Goal: Transaction & Acquisition: Purchase product/service

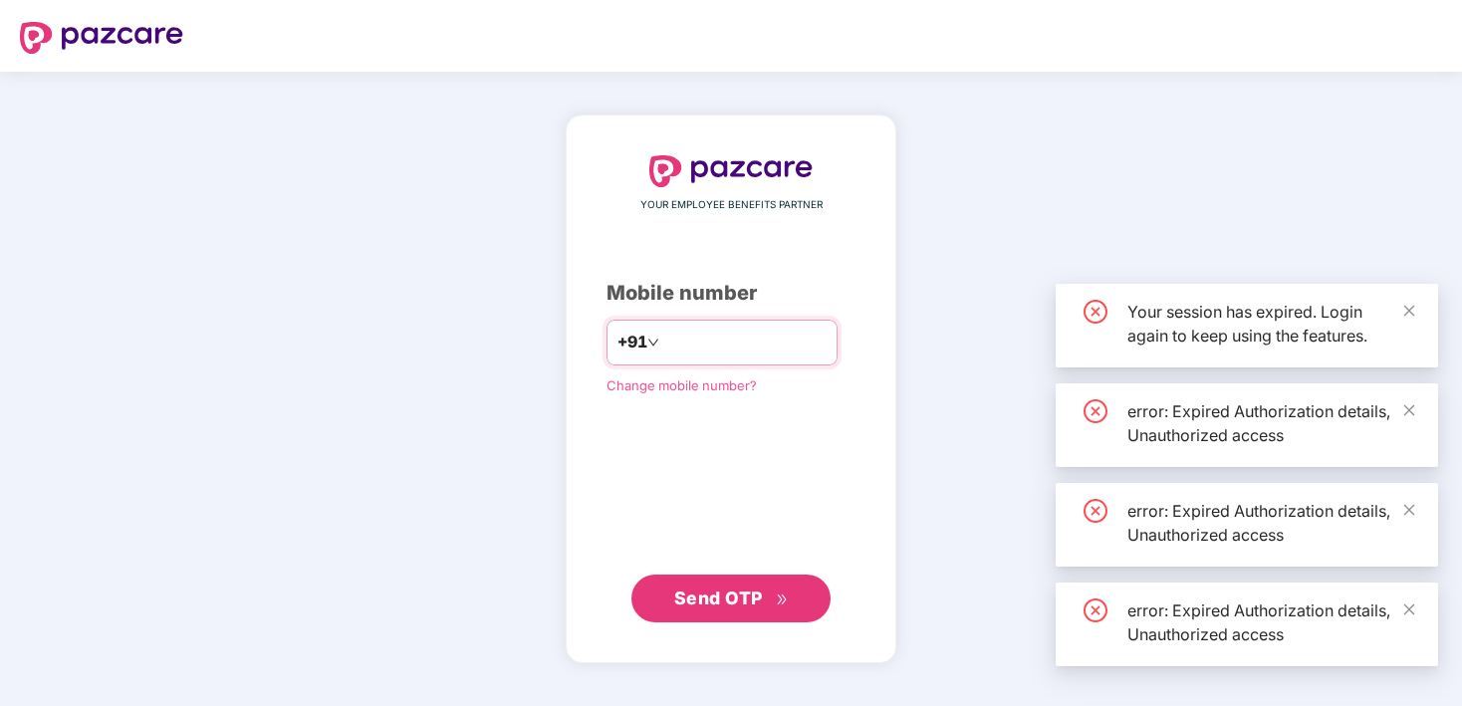
click at [708, 338] on input "number" at bounding box center [744, 343] width 163 height 32
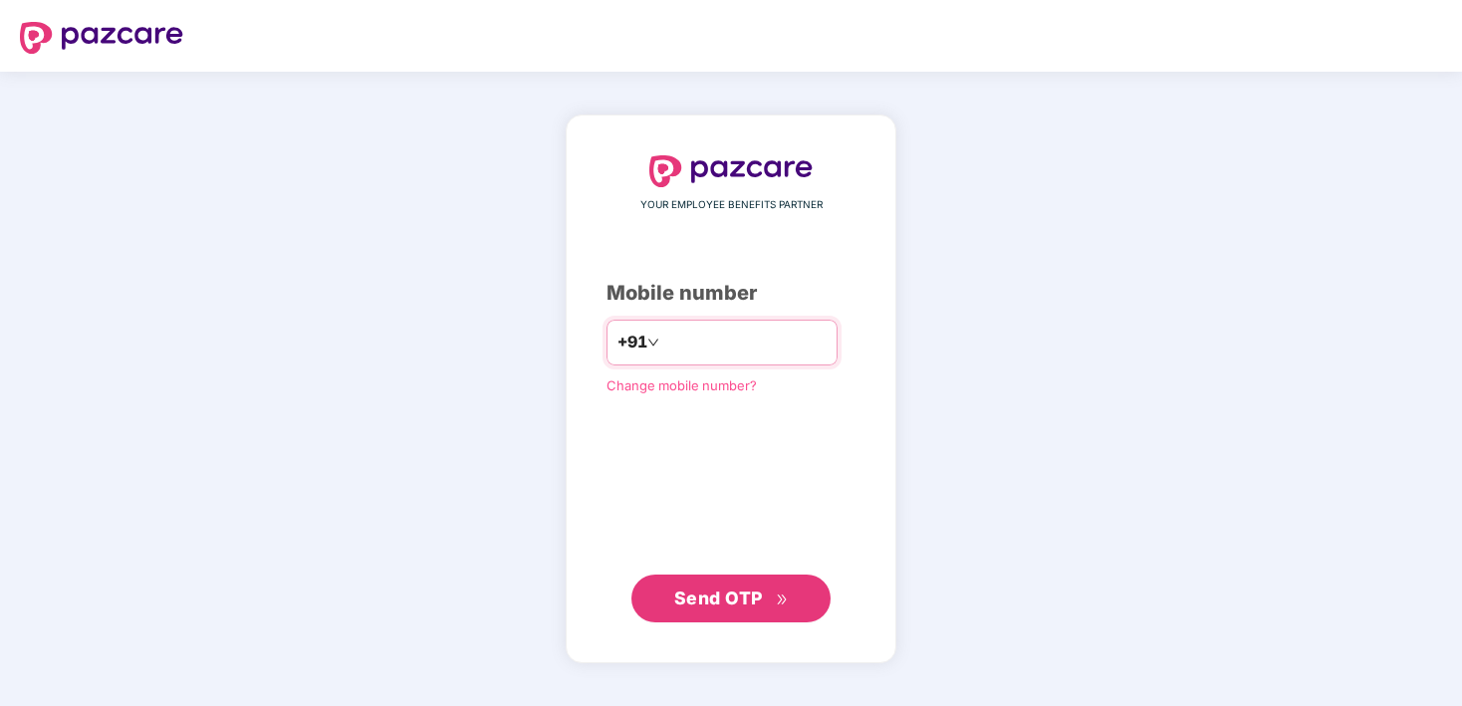
click at [708, 338] on input "number" at bounding box center [744, 343] width 163 height 32
type input "**********"
click at [716, 613] on button "Send OTP" at bounding box center [731, 598] width 199 height 48
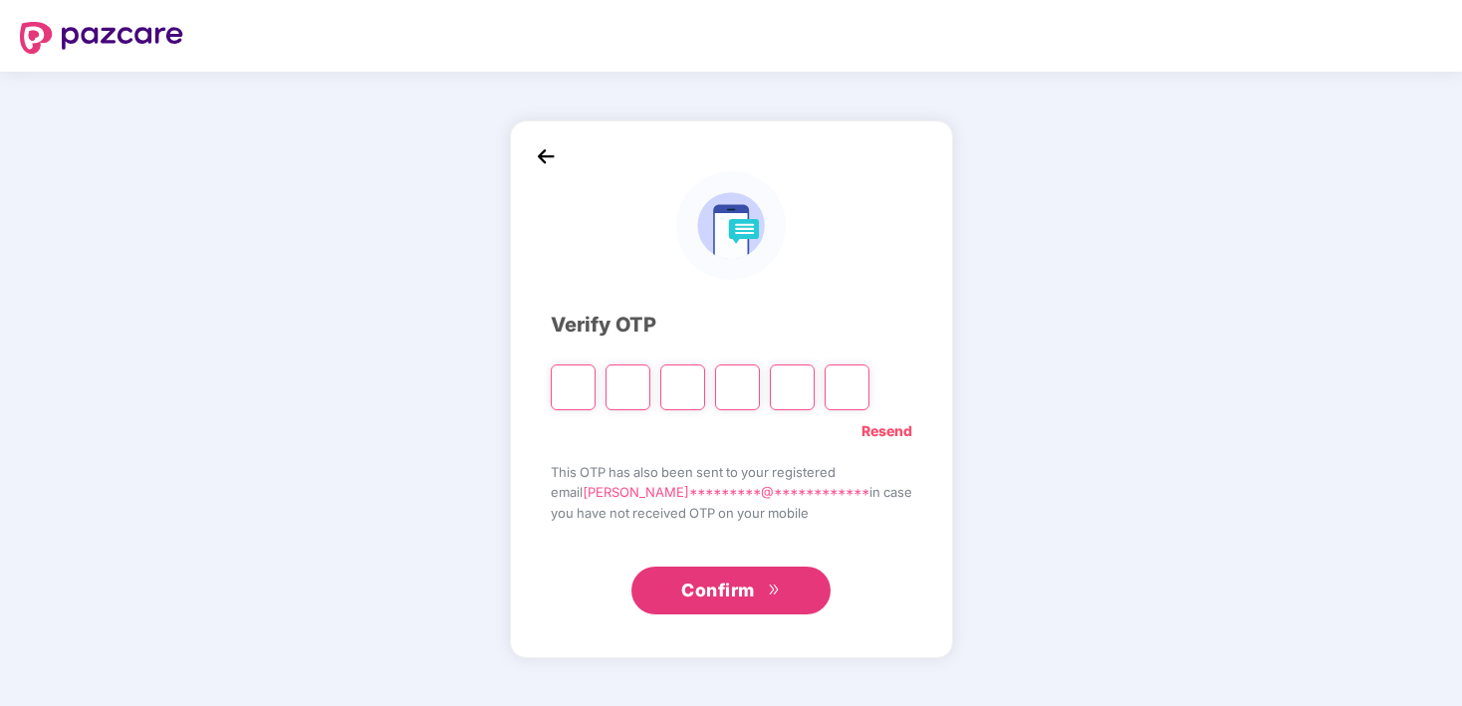
type input "*"
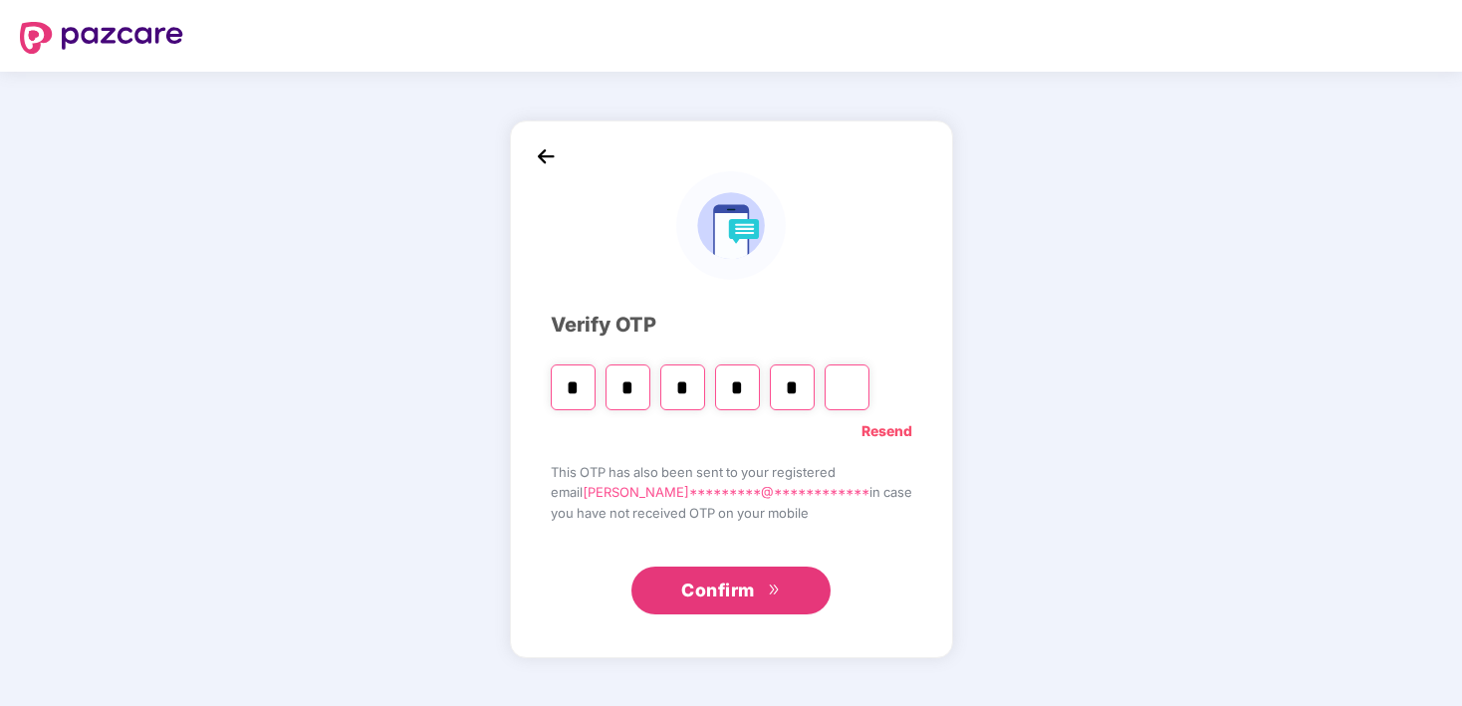
type input "*"
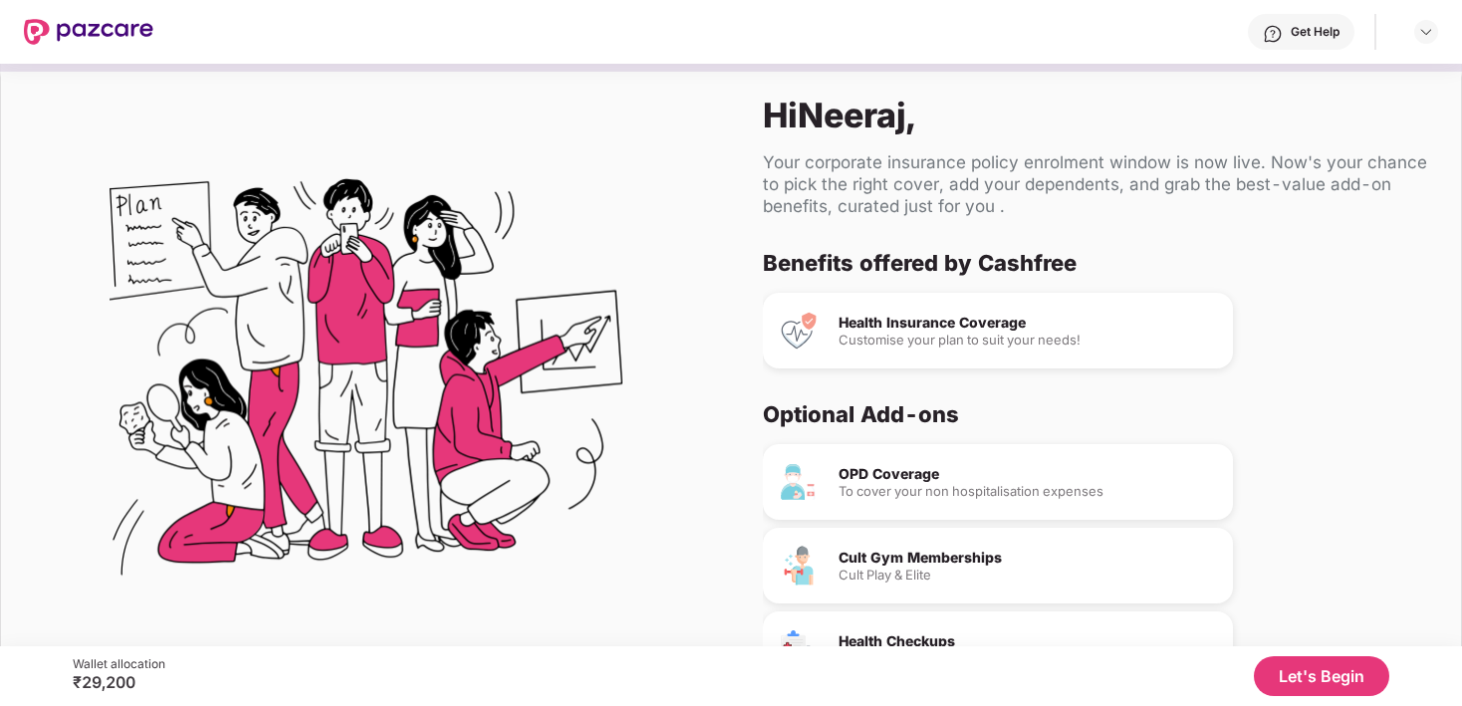
click at [978, 339] on div "Customise your plan to suit your needs!" at bounding box center [1028, 340] width 379 height 13
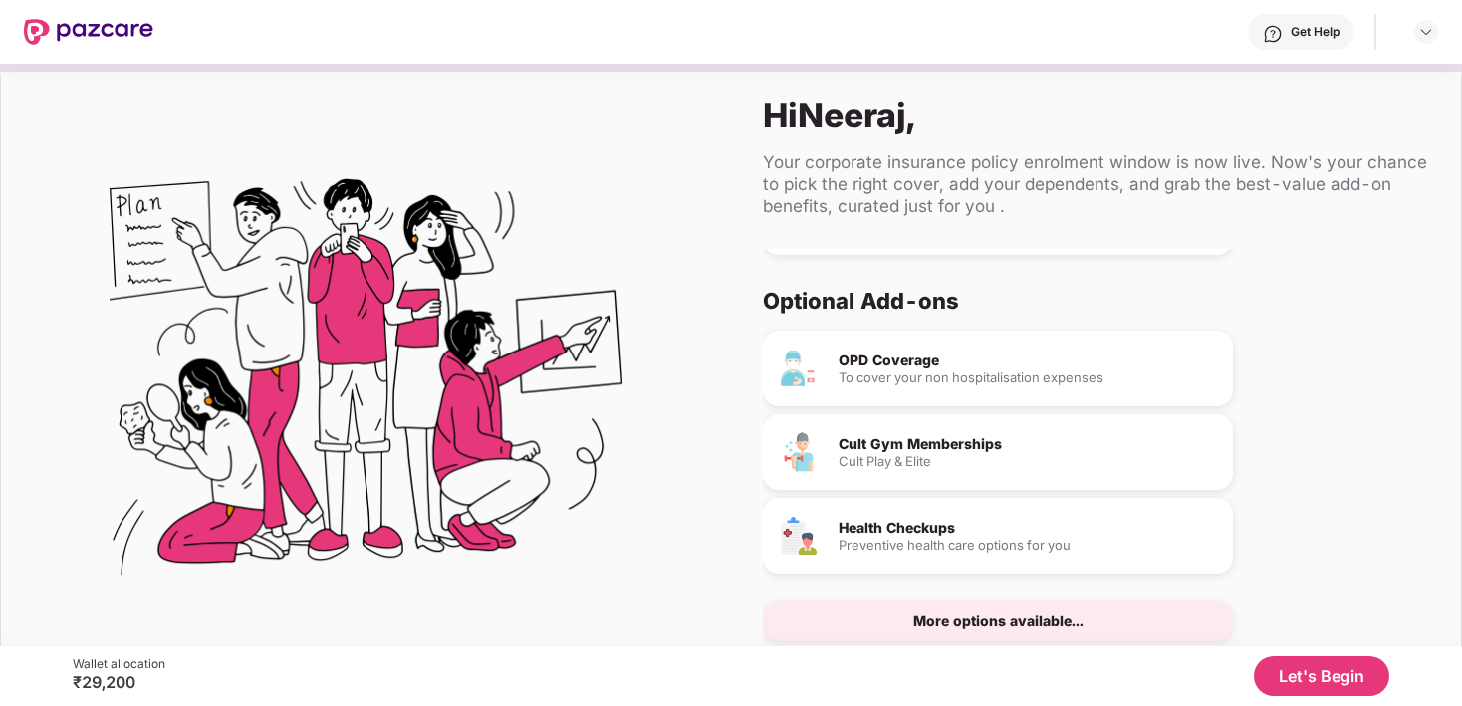
click at [1329, 671] on button "Let's Begin" at bounding box center [1321, 676] width 135 height 40
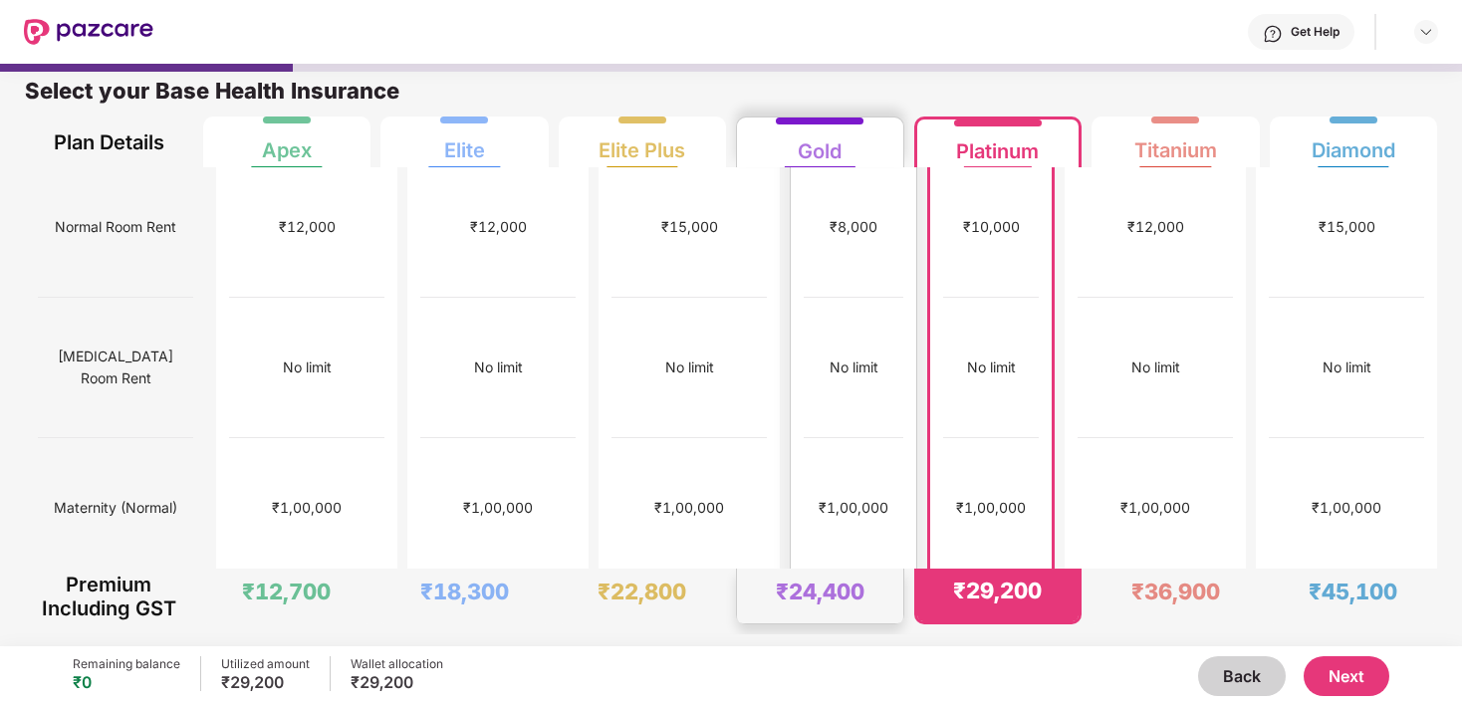
scroll to position [0, 0]
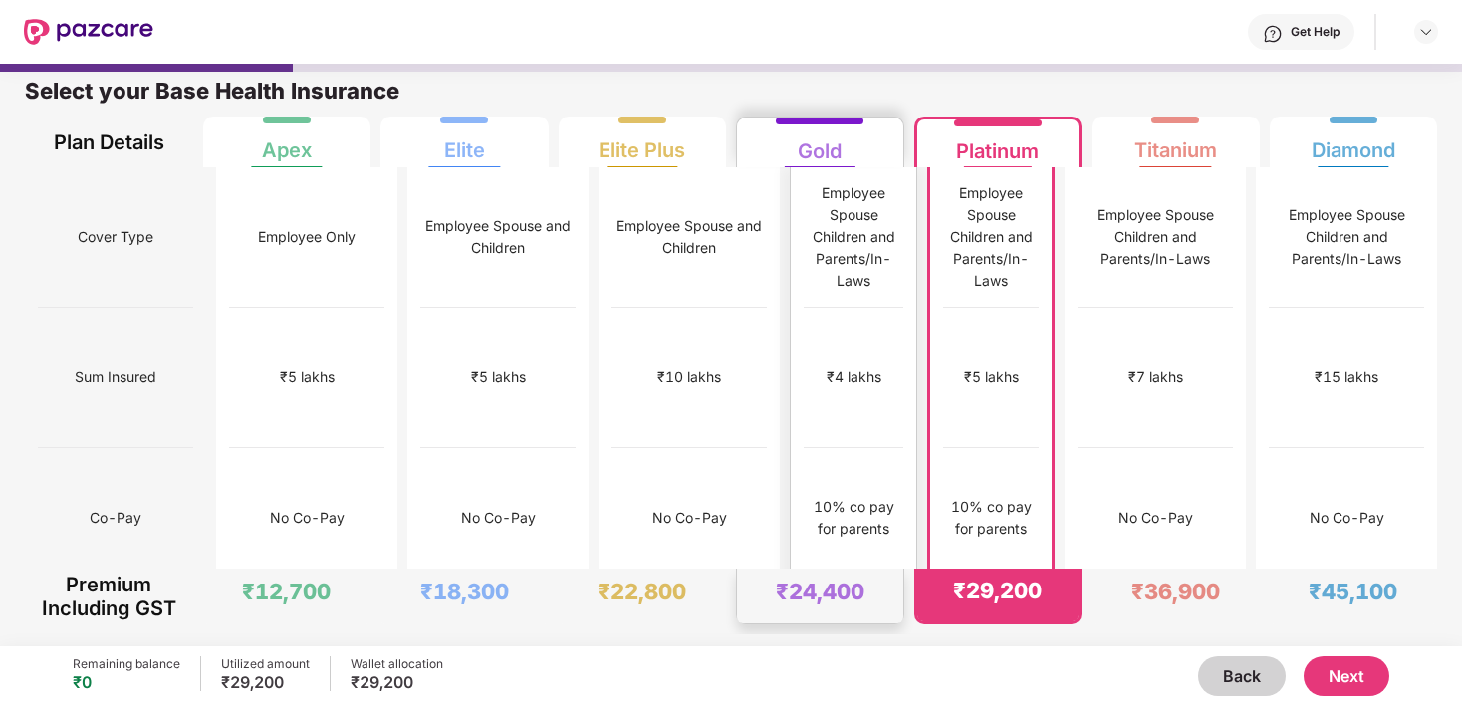
click at [804, 246] on div "Employee Spouse Children and Parents/In-Laws" at bounding box center [854, 237] width 100 height 110
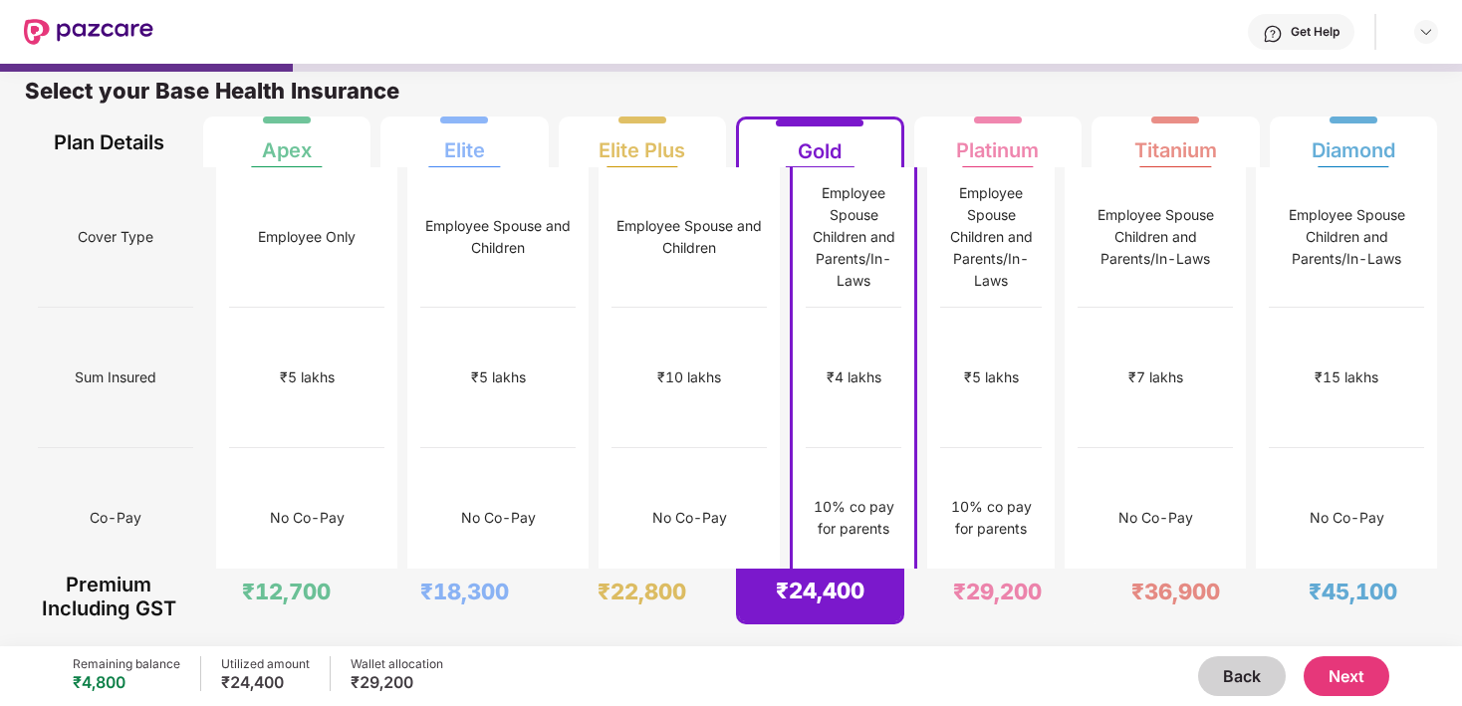
click at [1358, 679] on button "Next" at bounding box center [1347, 676] width 86 height 40
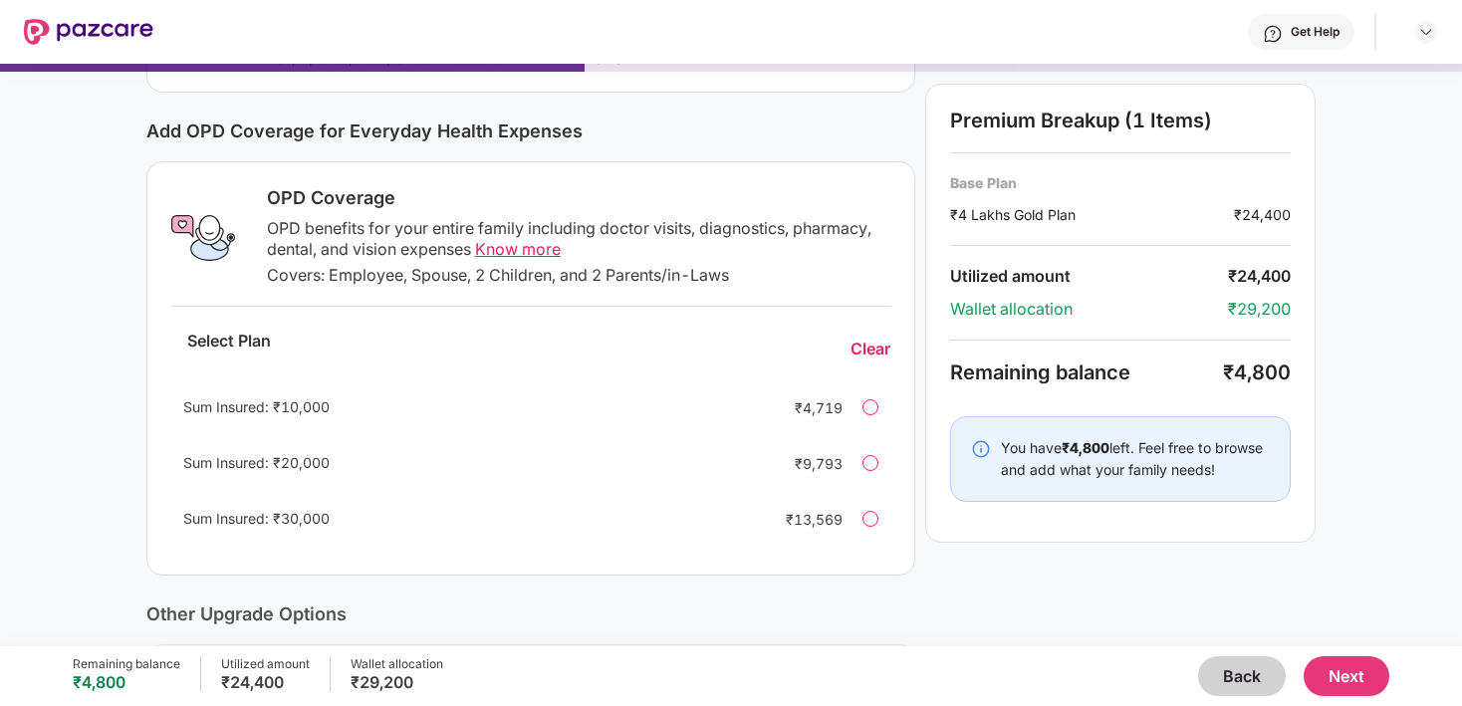
scroll to position [249, 0]
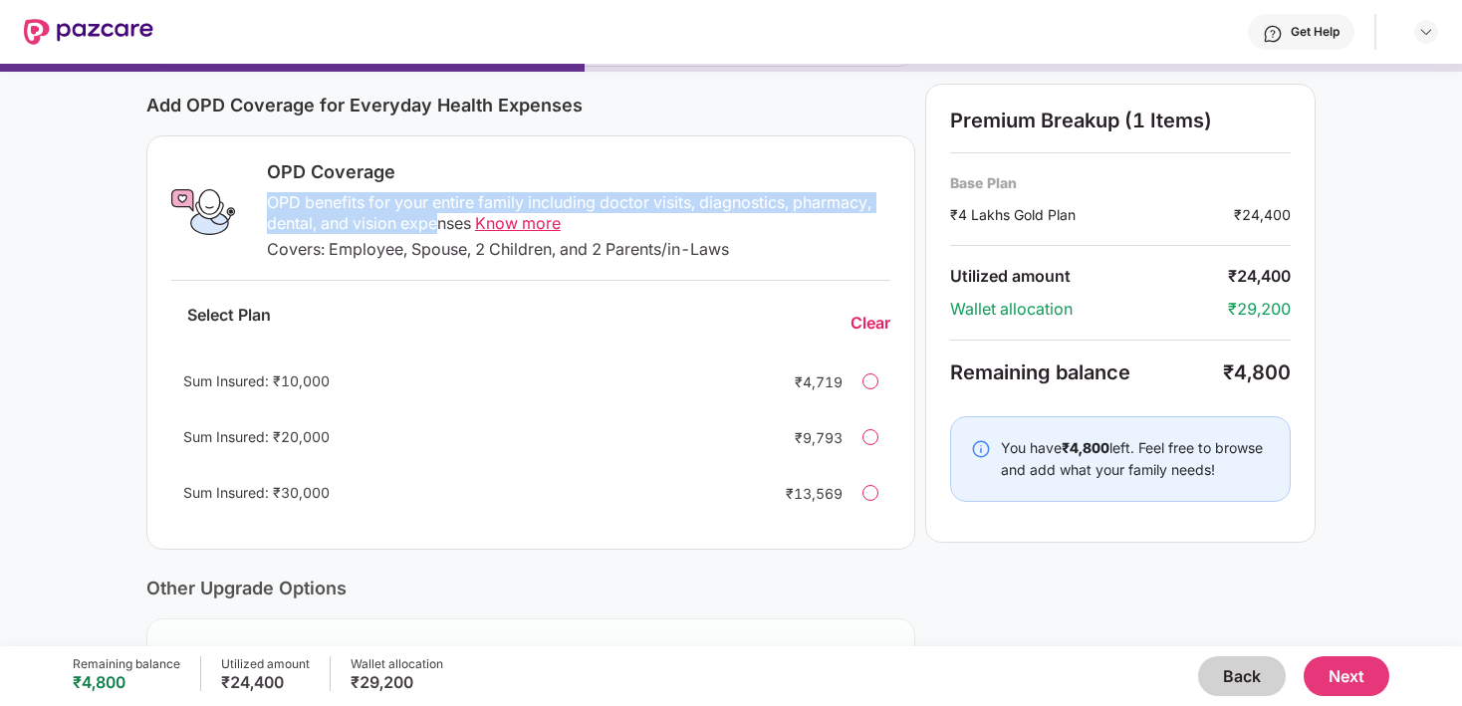
drag, startPoint x: 436, startPoint y: 191, endPoint x: 438, endPoint y: 226, distance: 34.9
click at [438, 226] on div "OPD benefits for your entire family including doctor visits, diagnostics, pharm…" at bounding box center [579, 213] width 624 height 42
drag, startPoint x: 438, startPoint y: 226, endPoint x: 442, endPoint y: 206, distance: 20.3
click at [442, 206] on div "OPD benefits for your entire family including doctor visits, diagnostics, pharm…" at bounding box center [579, 213] width 624 height 42
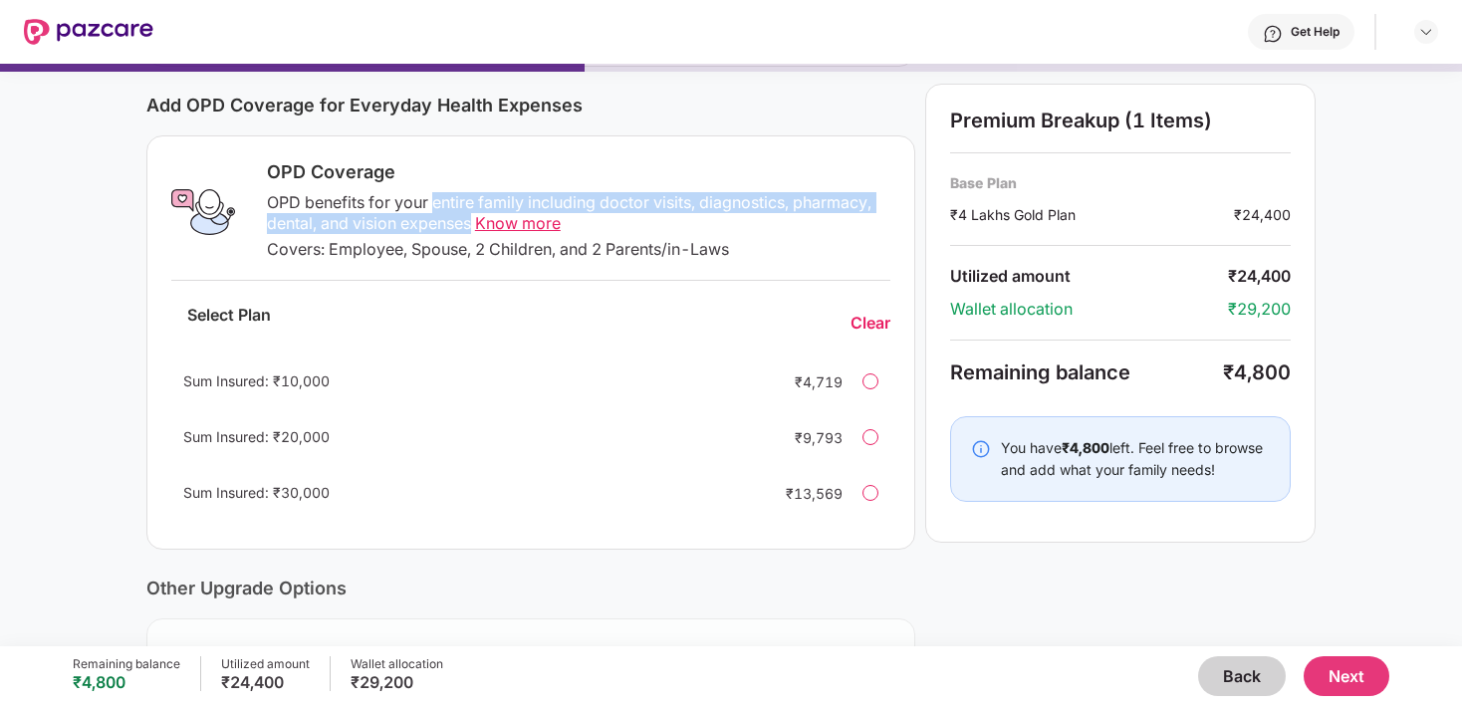
click at [442, 206] on div "OPD benefits for your entire family including doctor visits, diagnostics, pharm…" at bounding box center [579, 213] width 624 height 42
drag, startPoint x: 442, startPoint y: 202, endPoint x: 434, endPoint y: 222, distance: 21.5
click at [434, 222] on div "OPD benefits for your entire family including doctor visits, diagnostics, pharm…" at bounding box center [579, 213] width 624 height 42
drag, startPoint x: 415, startPoint y: 214, endPoint x: 416, endPoint y: 200, distance: 14.0
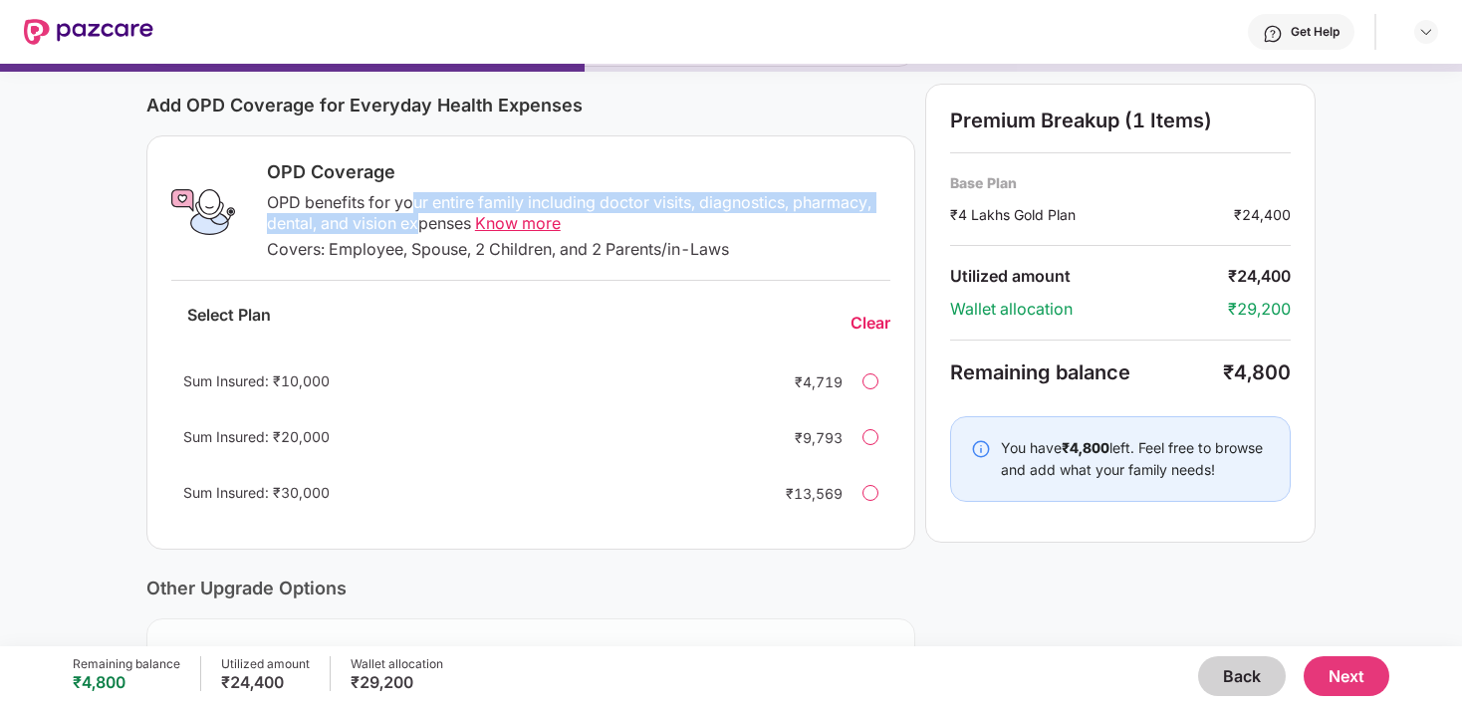
click at [416, 200] on div "OPD benefits for your entire family including doctor visits, diagnostics, pharm…" at bounding box center [579, 213] width 624 height 42
drag, startPoint x: 416, startPoint y: 198, endPoint x: 416, endPoint y: 217, distance: 18.9
click at [416, 217] on div "OPD benefits for your entire family including doctor visits, diagnostics, pharm…" at bounding box center [579, 213] width 624 height 42
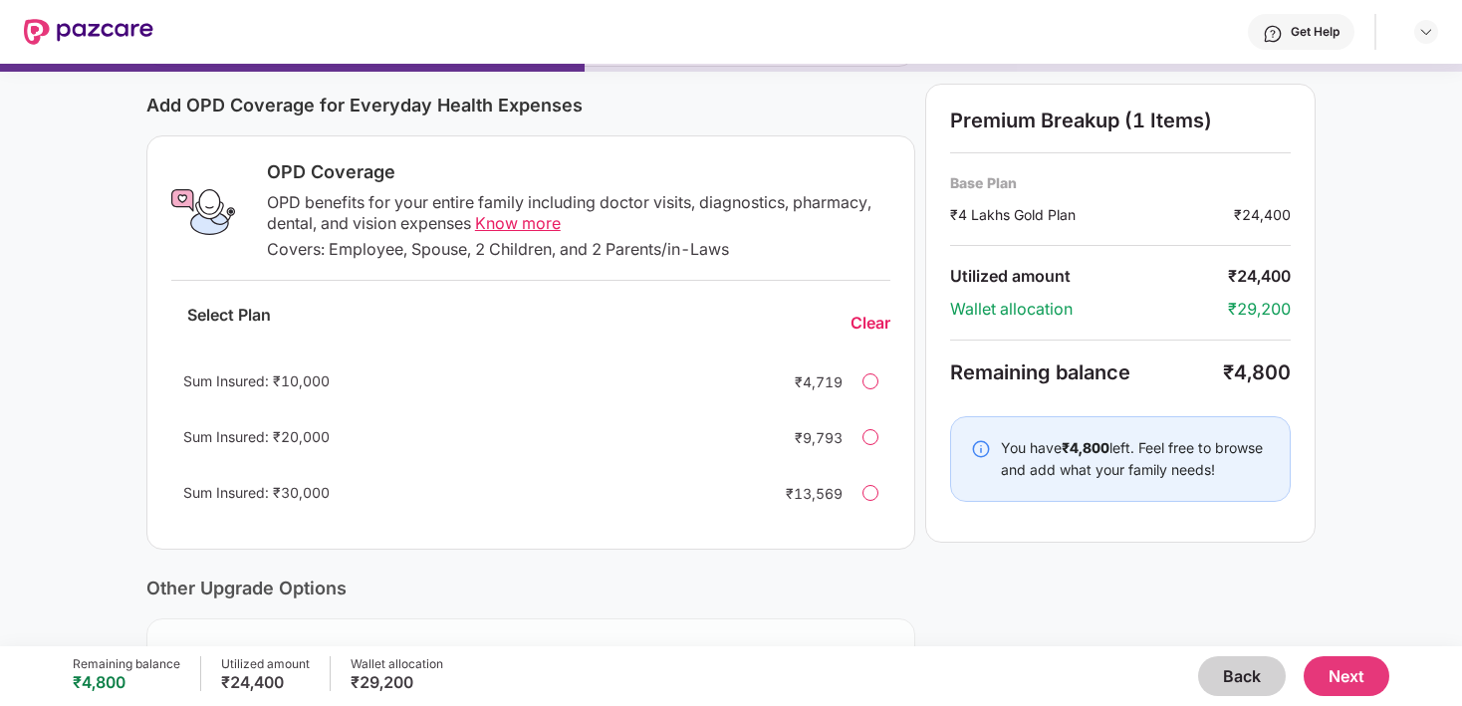
click at [519, 225] on span "Know more" at bounding box center [518, 223] width 86 height 20
click at [874, 441] on div at bounding box center [871, 437] width 16 height 16
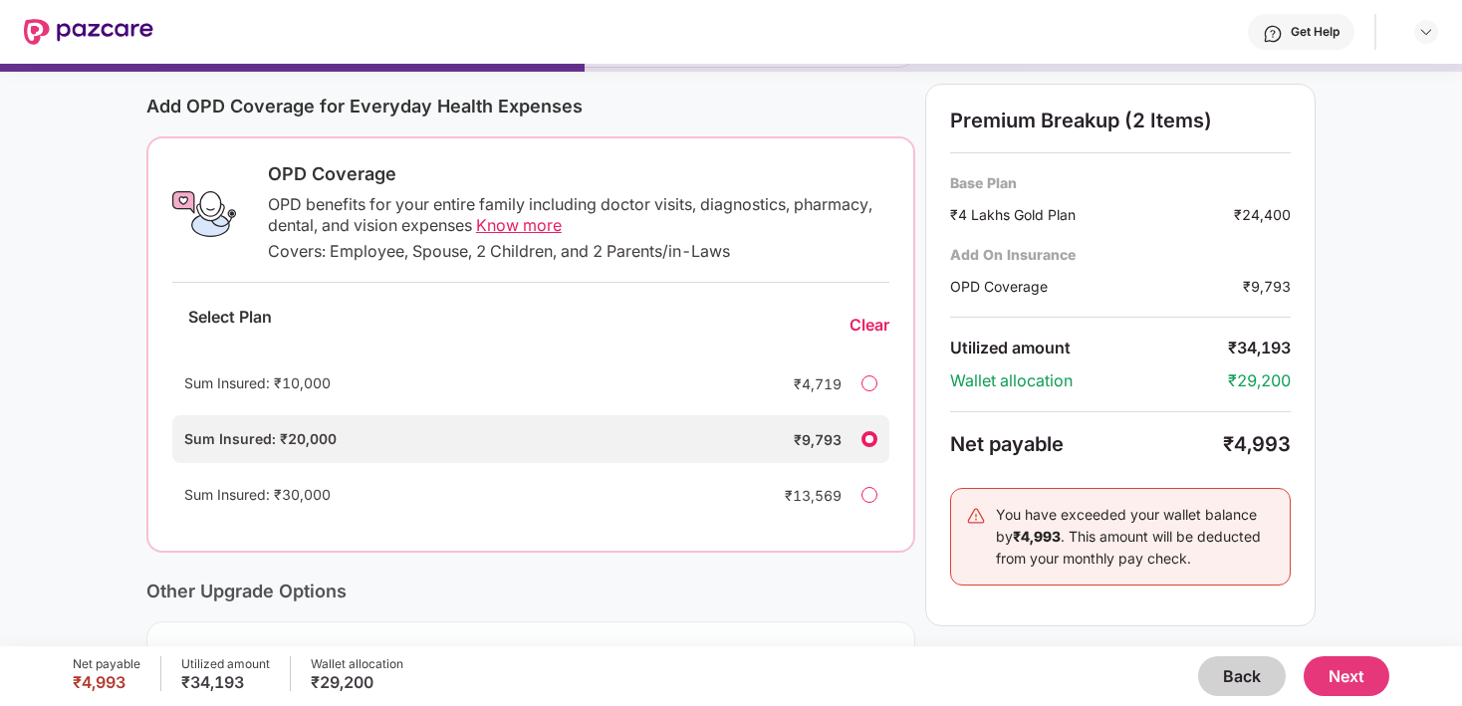
scroll to position [262, 0]
